Goal: Task Accomplishment & Management: Manage account settings

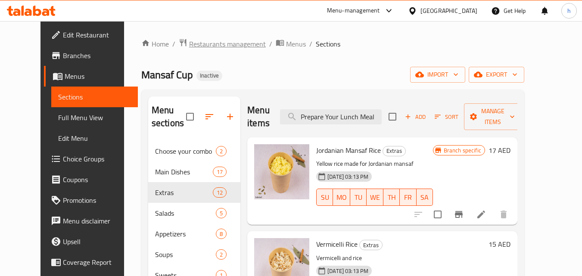
click at [196, 40] on span "Restaurants management" at bounding box center [227, 44] width 77 height 10
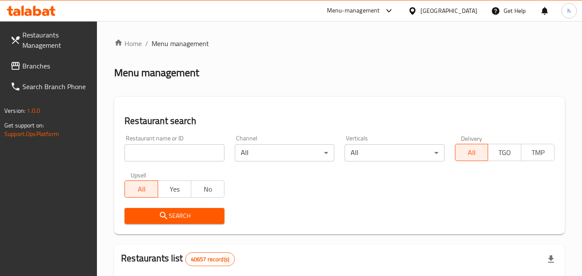
click at [57, 65] on span "Branches" at bounding box center [56, 66] width 68 height 10
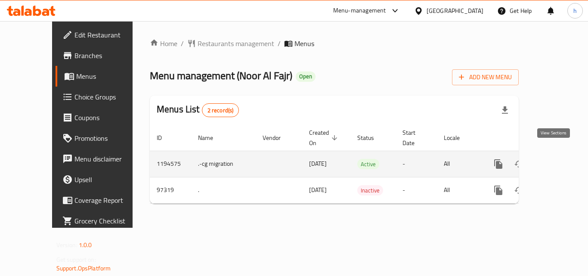
click at [555, 159] on icon "enhanced table" at bounding box center [560, 164] width 10 height 10
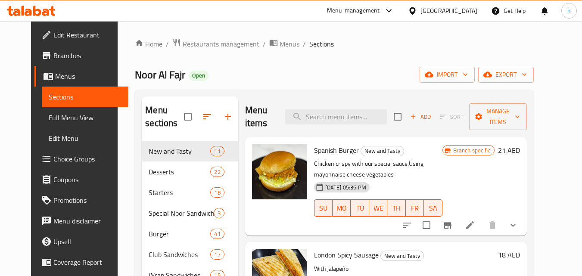
click at [293, 68] on div "Noor Al Fajr Open import export" at bounding box center [334, 75] width 398 height 16
click at [344, 116] on input "search" at bounding box center [336, 116] width 102 height 15
paste input "Snap Chat"
type input "Snap Chat"
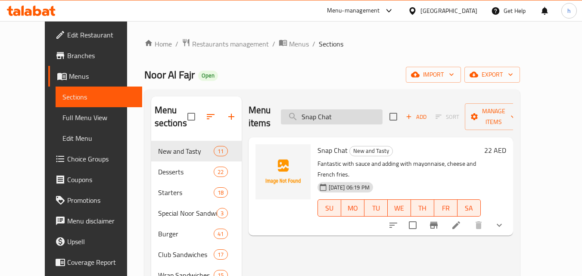
click at [349, 109] on input "Snap Chat" at bounding box center [332, 116] width 102 height 15
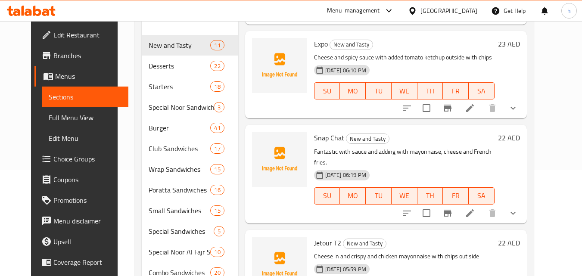
scroll to position [63, 0]
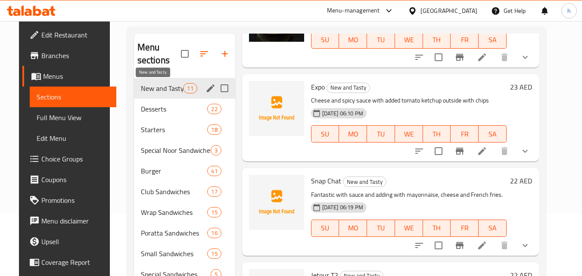
click at [162, 86] on span "New and Tasty" at bounding box center [162, 88] width 43 height 10
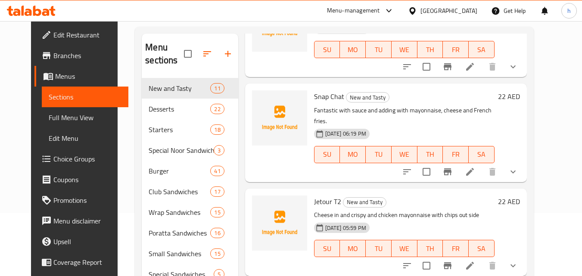
scroll to position [474, 0]
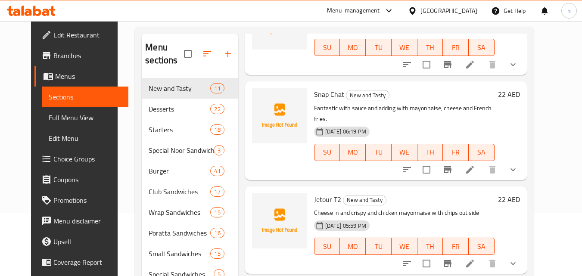
click at [432, 10] on div "United Arab Emirates" at bounding box center [448, 10] width 57 height 9
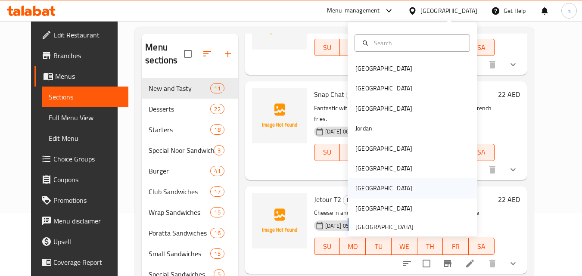
click at [366, 186] on div "[GEOGRAPHIC_DATA]" at bounding box center [383, 188] width 71 height 20
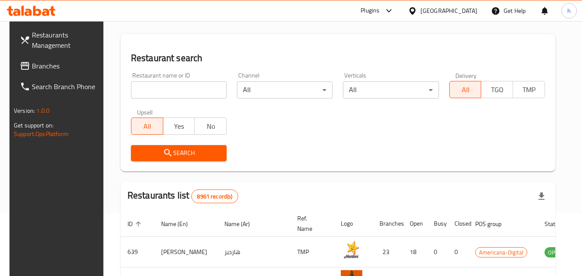
click at [59, 65] on span "Branches" at bounding box center [66, 66] width 68 height 10
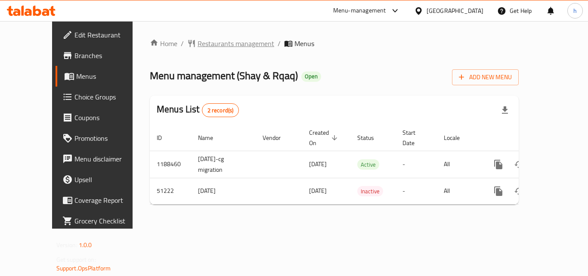
click at [208, 42] on span "Restaurants management" at bounding box center [236, 43] width 77 height 10
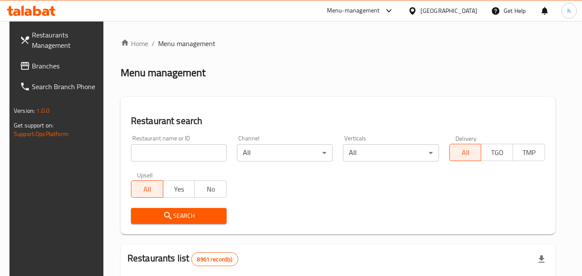
click at [52, 65] on span "Branches" at bounding box center [66, 66] width 68 height 10
